Goal: Task Accomplishment & Management: Use online tool/utility

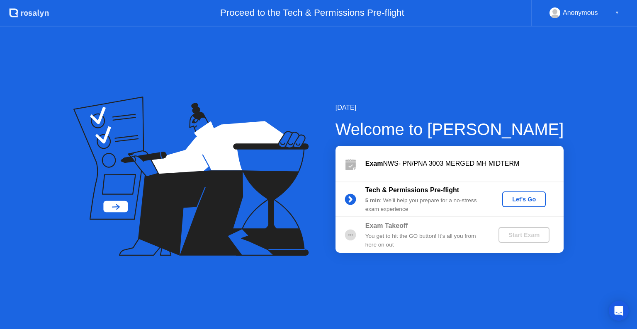
click at [524, 201] on div "Let's Go" at bounding box center [523, 199] width 37 height 7
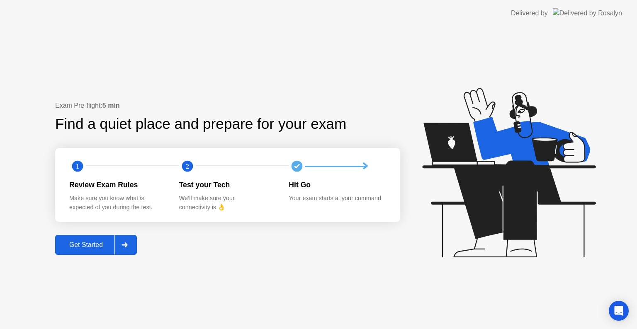
click at [96, 245] on div "Get Started" at bounding box center [86, 244] width 57 height 7
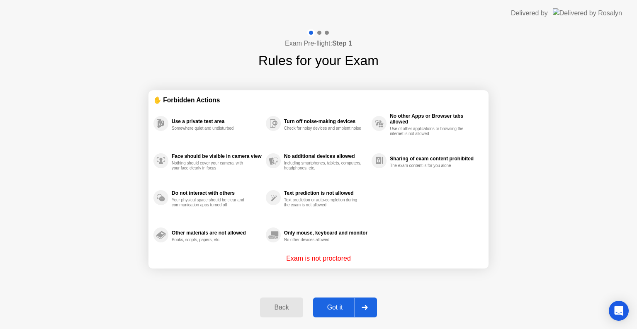
click at [347, 311] on div "Got it" at bounding box center [335, 307] width 39 height 7
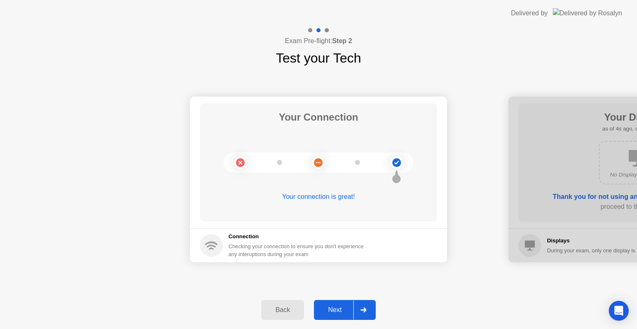
click at [342, 313] on div "Next" at bounding box center [334, 309] width 37 height 7
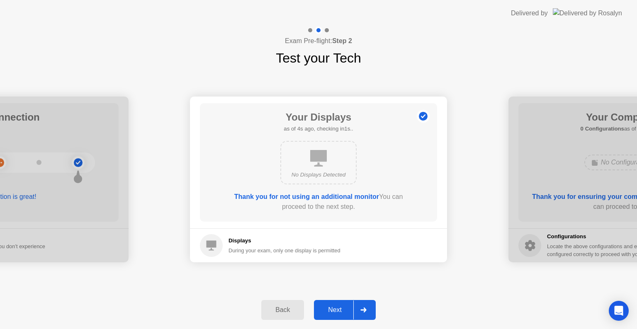
click at [342, 313] on div "Next" at bounding box center [334, 309] width 37 height 7
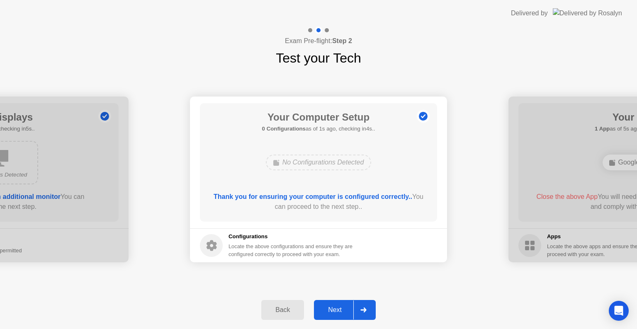
click at [342, 313] on div "Next" at bounding box center [334, 309] width 37 height 7
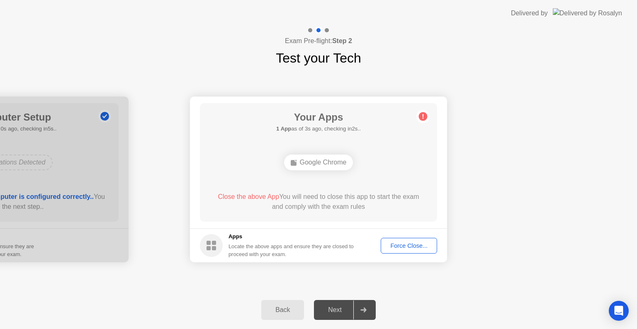
click at [400, 247] on div "Force Close..." at bounding box center [409, 246] width 51 height 7
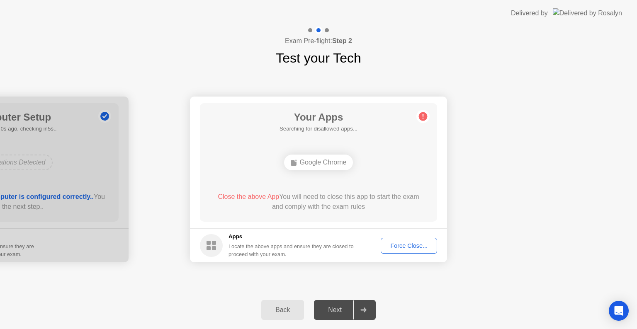
click at [408, 245] on div "Force Close..." at bounding box center [409, 246] width 51 height 7
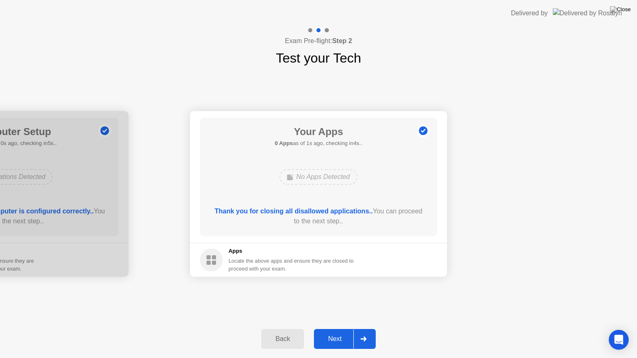
click at [358, 329] on div at bounding box center [363, 339] width 20 height 19
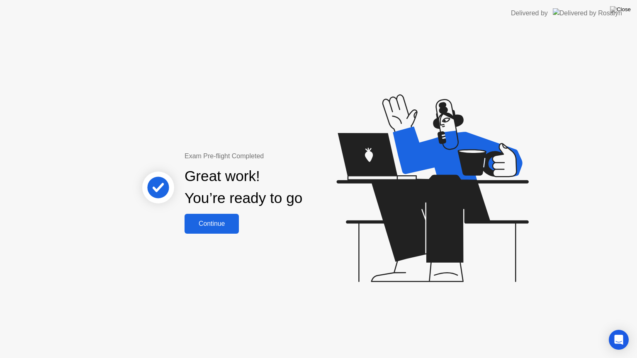
click at [214, 220] on div "Continue" at bounding box center [211, 223] width 49 height 7
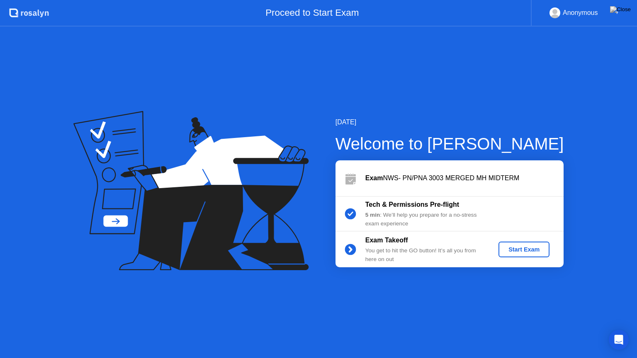
click at [506, 252] on div "Start Exam" at bounding box center [524, 249] width 44 height 7
